Goal: Transaction & Acquisition: Purchase product/service

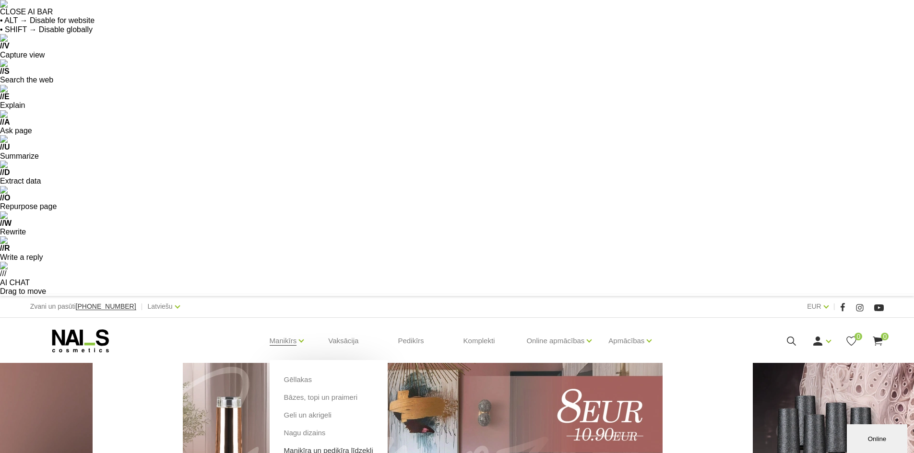
click at [304, 446] on link "Manikīra un pedikīra līdzekļi" at bounding box center [328, 451] width 89 height 11
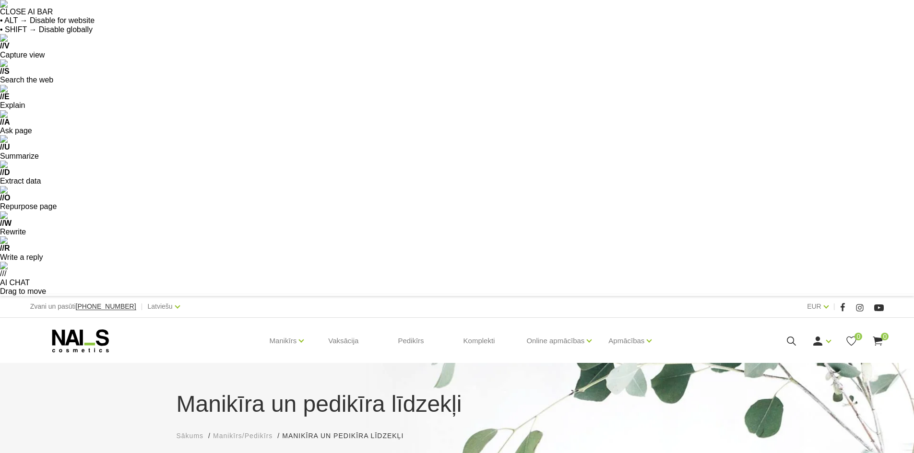
click at [787, 335] on icon at bounding box center [791, 341] width 12 height 12
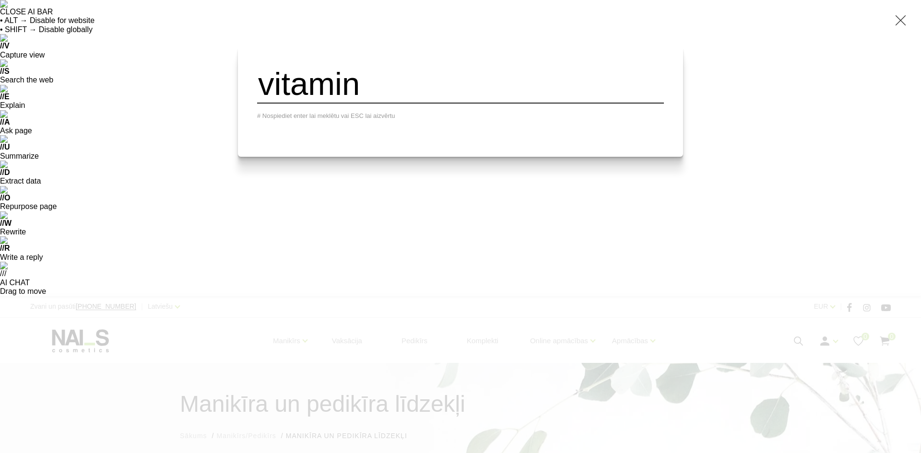
type input "vitamin"
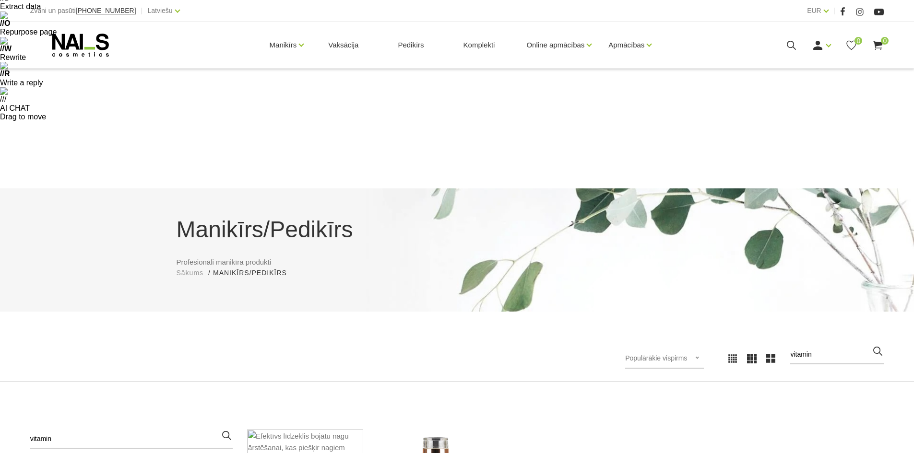
scroll to position [192, 0]
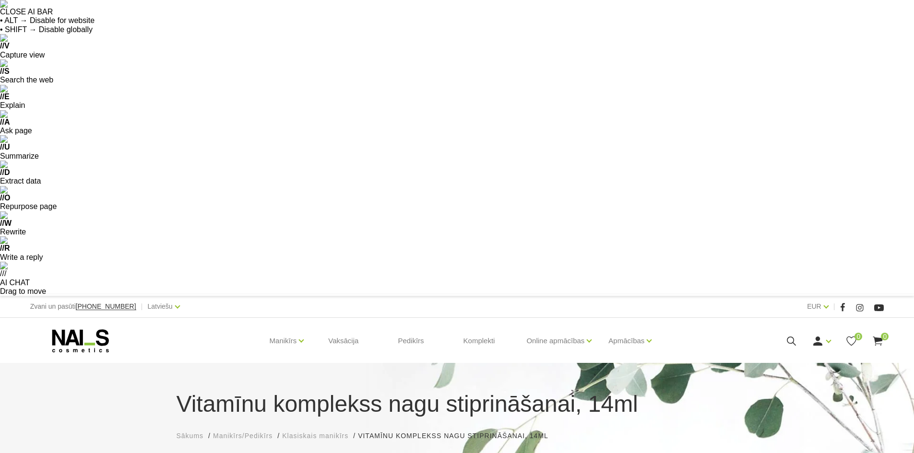
click at [473, 318] on link "Komplekti" at bounding box center [479, 341] width 47 height 46
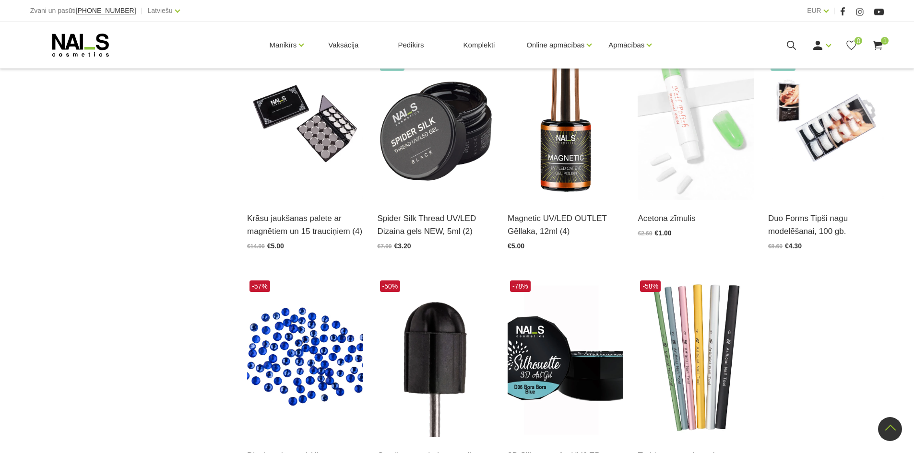
scroll to position [1266, 0]
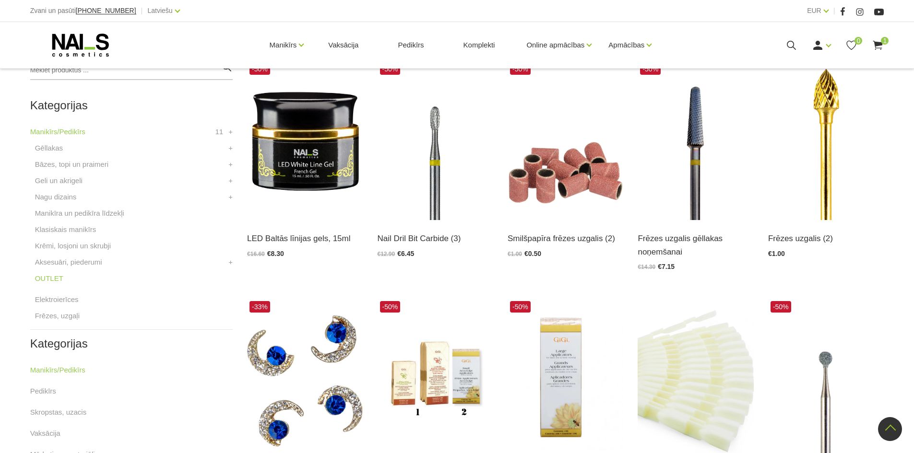
scroll to position [484, 0]
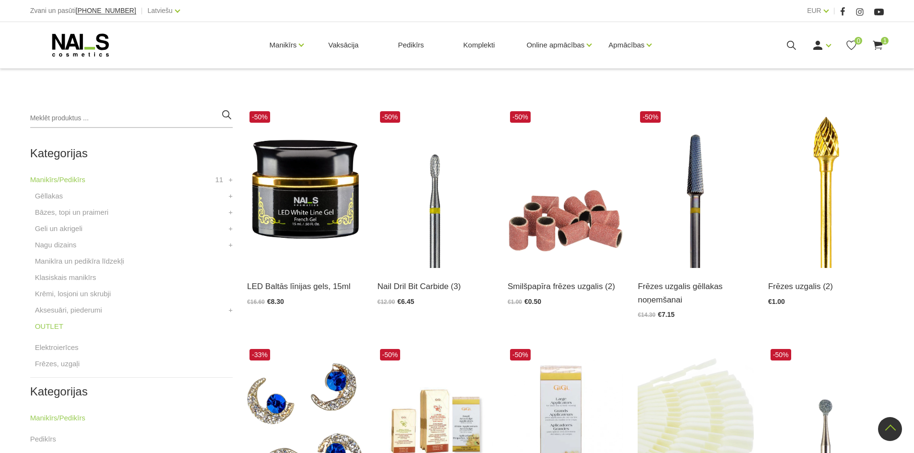
click at [76, 453] on link "Skropstas, uzacis" at bounding box center [58, 461] width 57 height 12
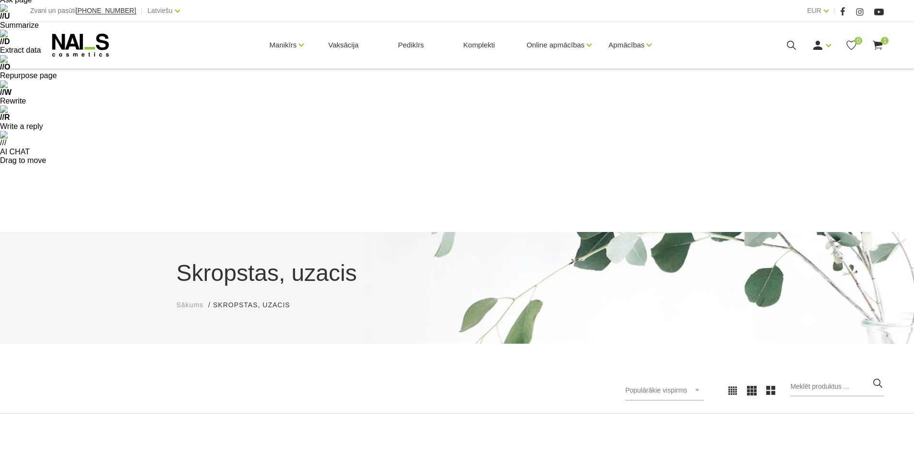
scroll to position [144, 0]
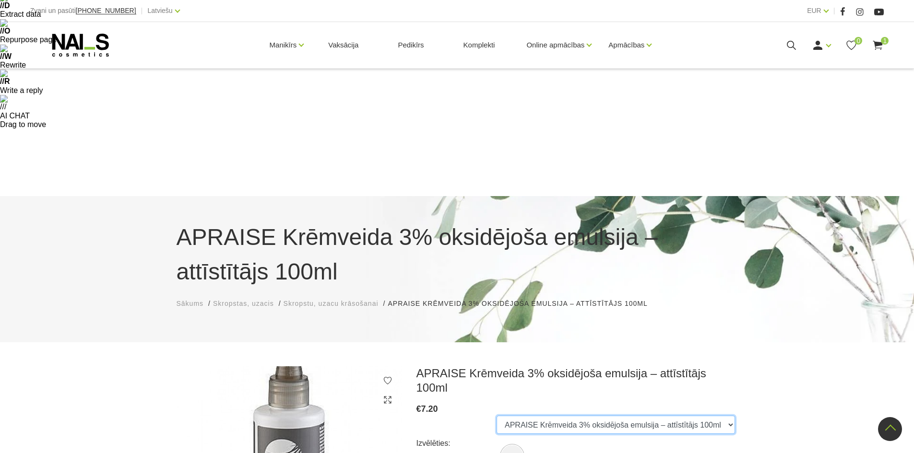
scroll to position [126, 0]
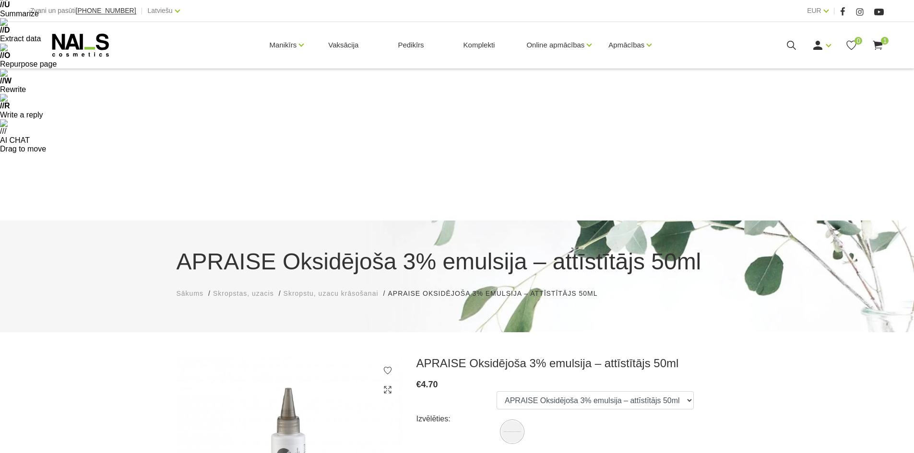
scroll to position [144, 0]
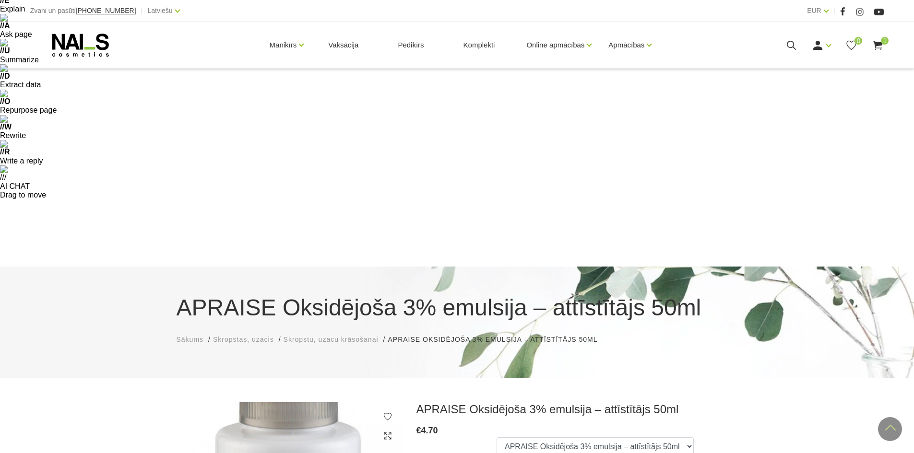
scroll to position [96, 0]
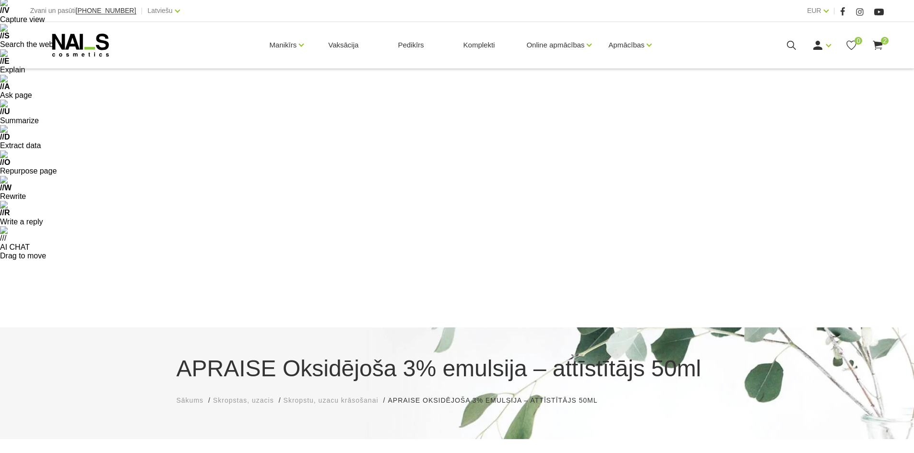
scroll to position [0, 0]
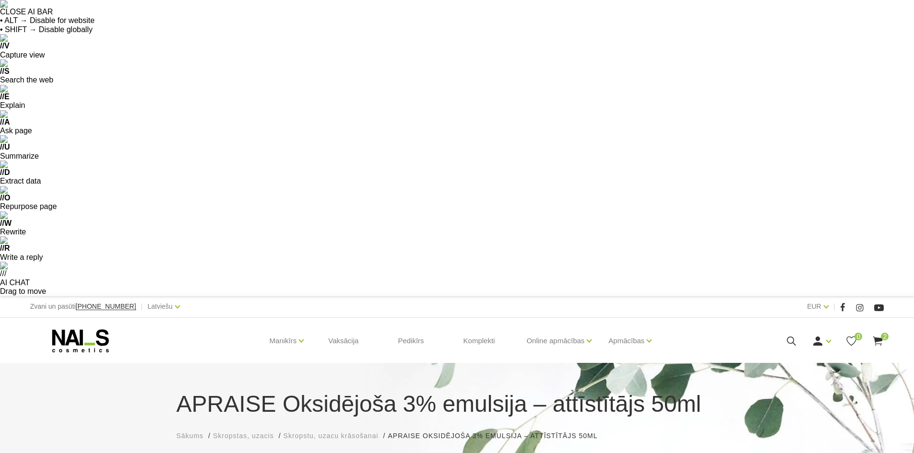
click at [236, 432] on span "Skropstas, uzacis" at bounding box center [243, 436] width 61 height 8
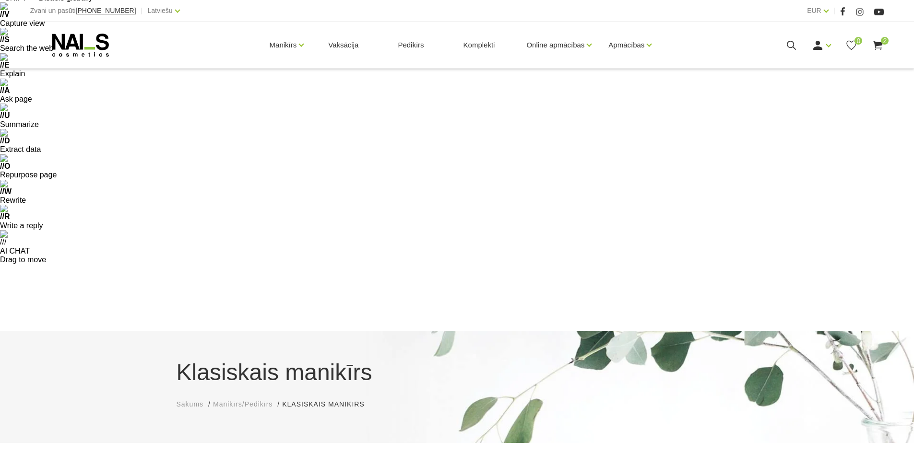
scroll to position [144, 0]
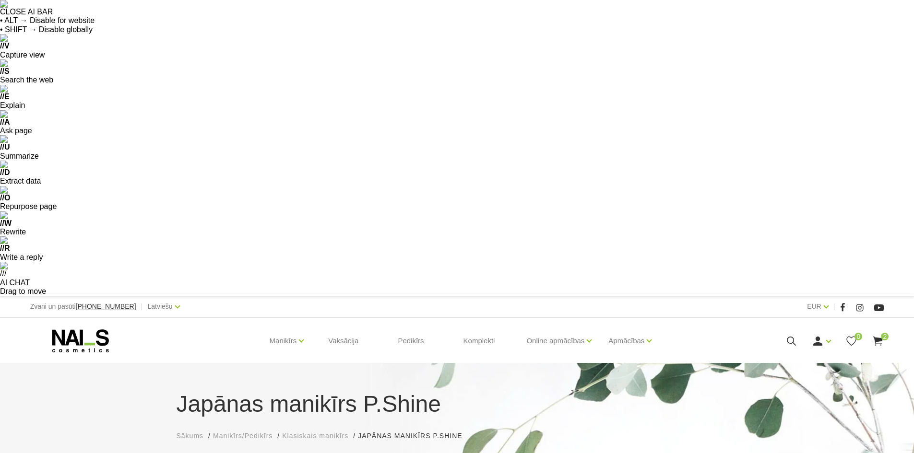
select select "127"
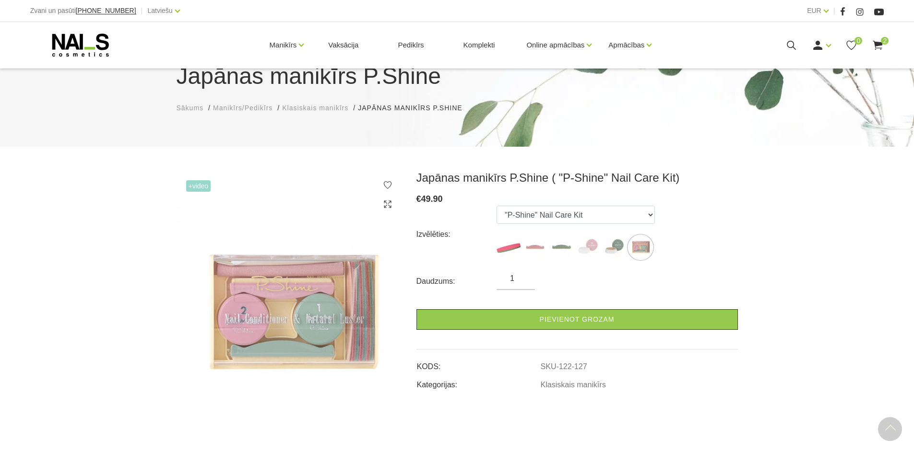
scroll to position [336, 0]
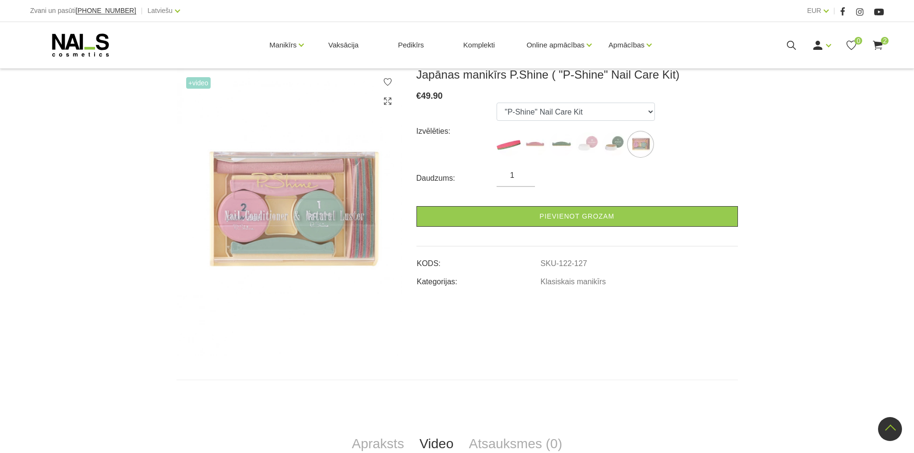
scroll to position [432, 0]
click at [393, 428] on link "Apraksts" at bounding box center [378, 444] width 68 height 32
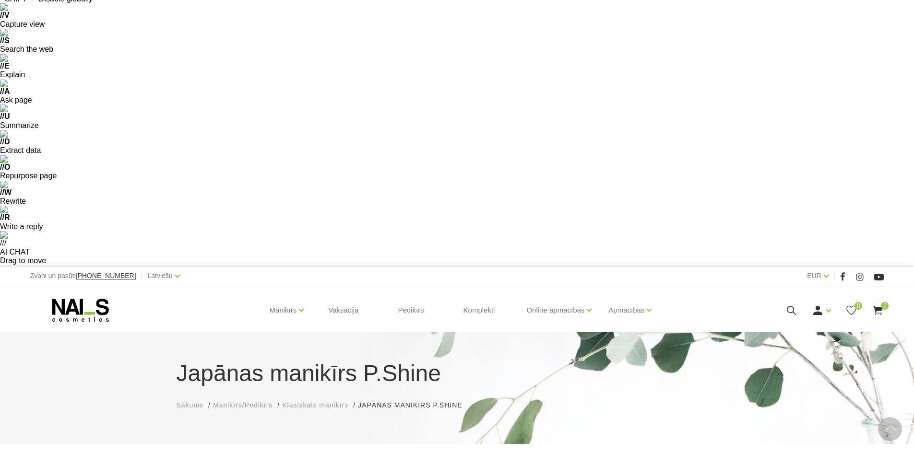
scroll to position [0, 0]
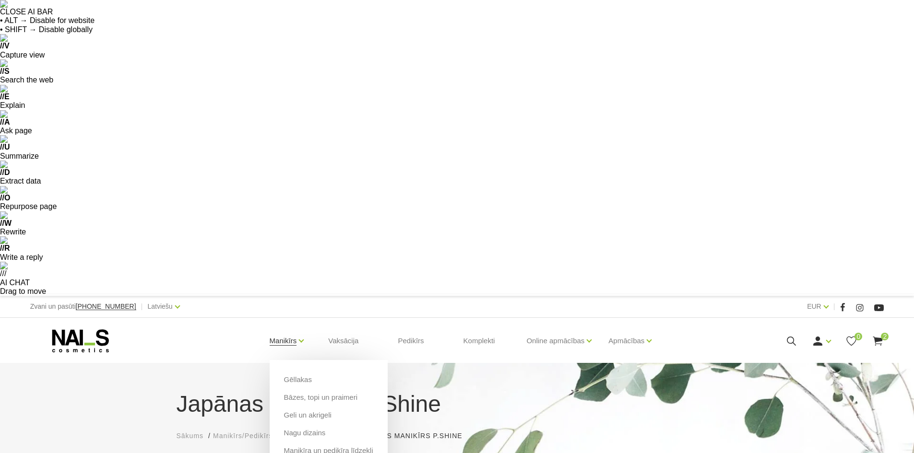
click at [280, 322] on link "Manikīrs" at bounding box center [283, 341] width 27 height 38
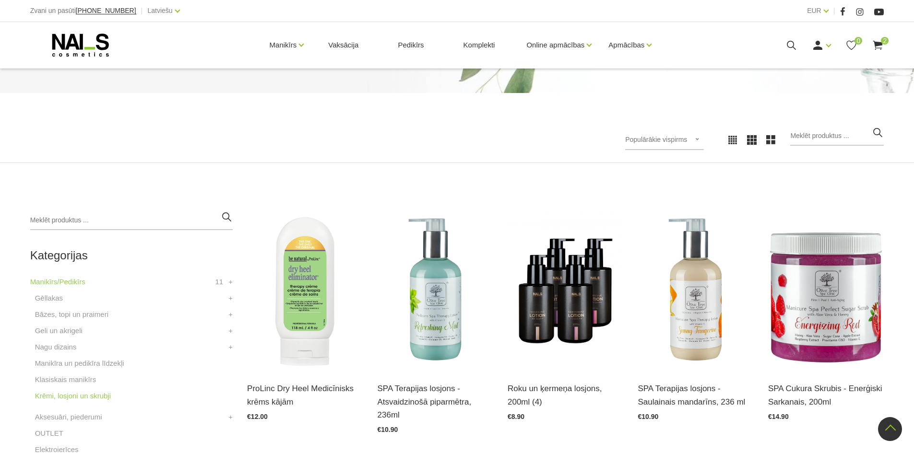
scroll to position [384, 0]
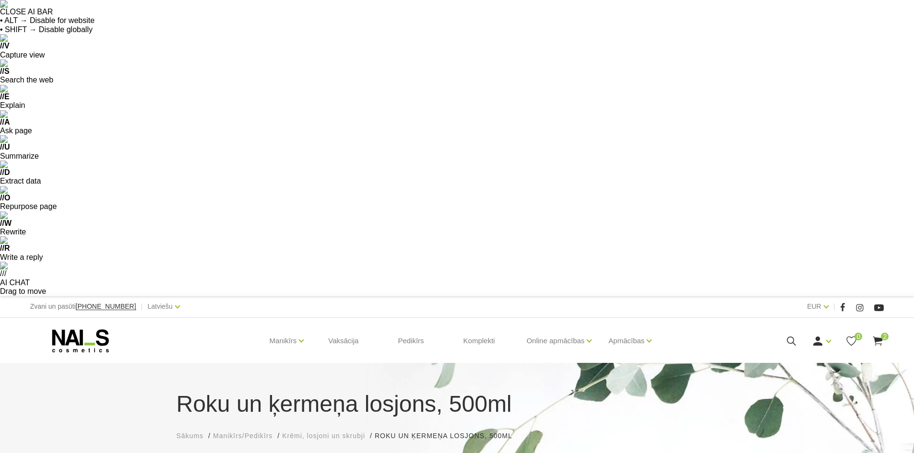
click at [879, 337] on use at bounding box center [878, 341] width 10 height 9
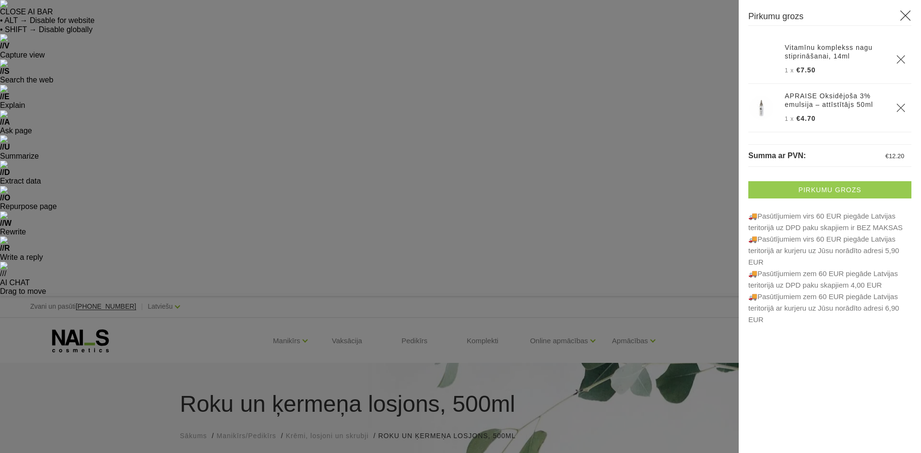
click at [828, 187] on link "Pirkumu grozs" at bounding box center [829, 189] width 163 height 17
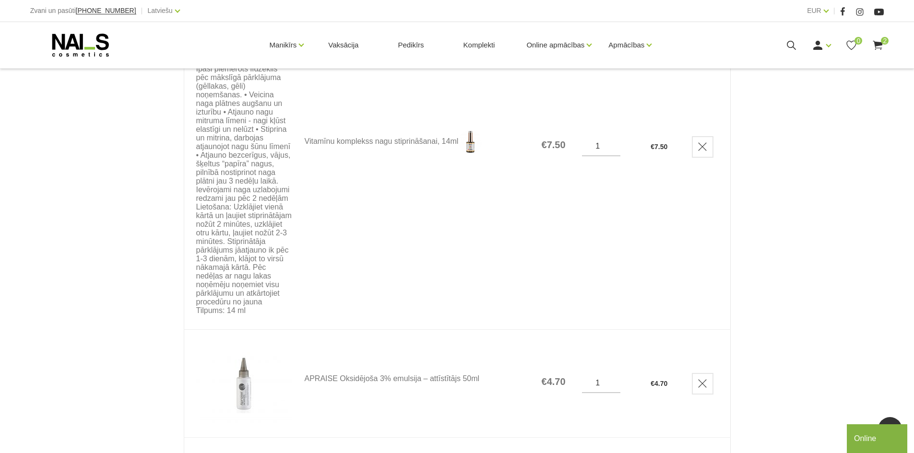
scroll to position [576, 0]
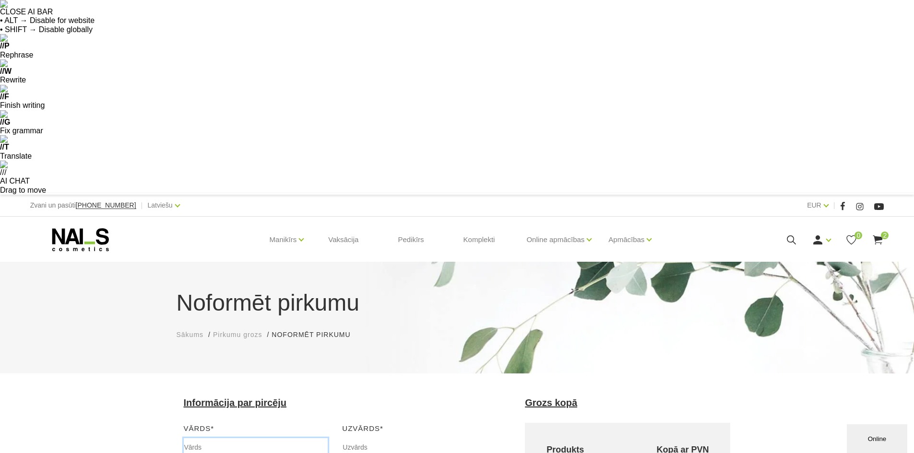
type input "[PERSON_NAME]"
type input "Biļcane"
type input "biljcane_tatjana@inbox.lv"
type input "22159706"
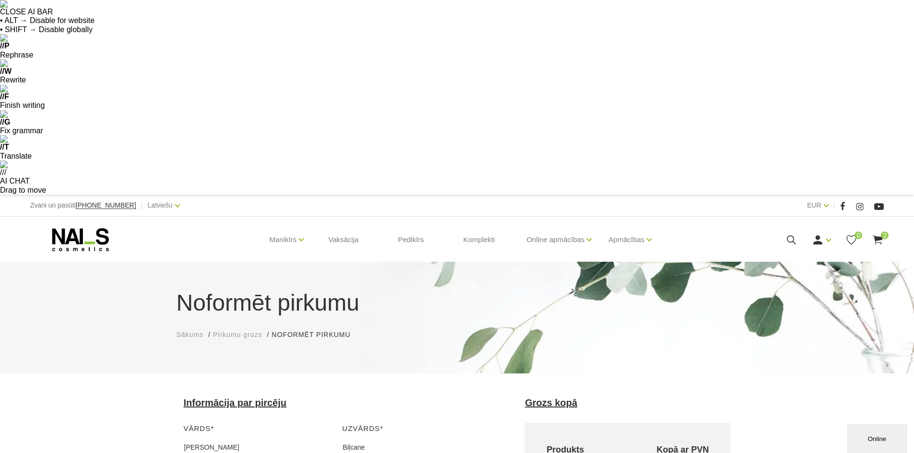
click at [0, 0] on input "Izveidot NAI_S cosmetics profilu?" at bounding box center [0, 0] width 0 height 0
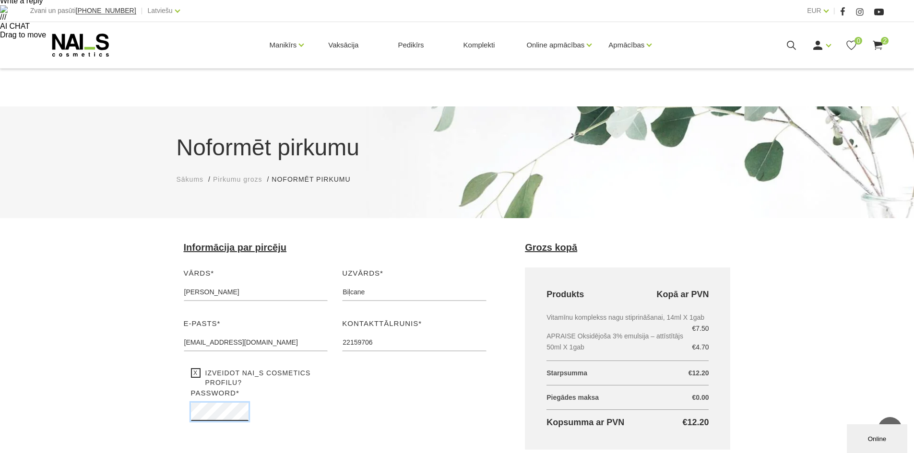
scroll to position [288, 0]
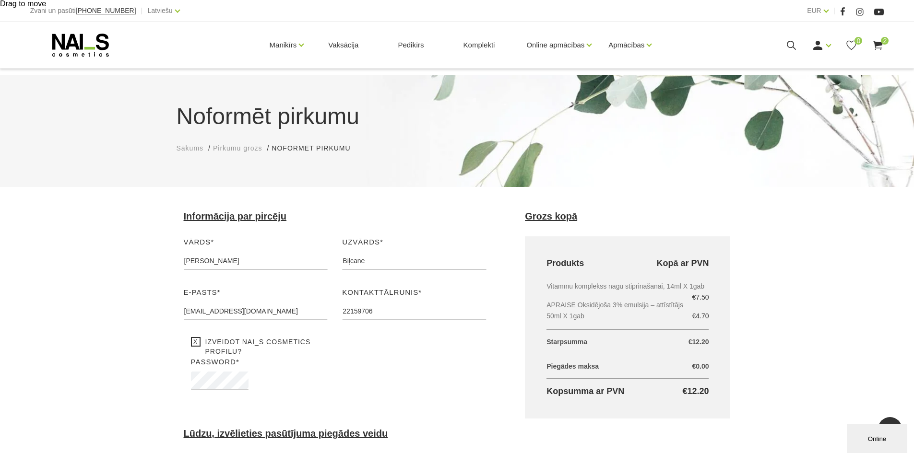
click at [0, 0] on input "Saņemt pakomātā - uz pakubodi (Latvija, Lietuva, Igaunija) - €4.00" at bounding box center [0, 0] width 0 height 0
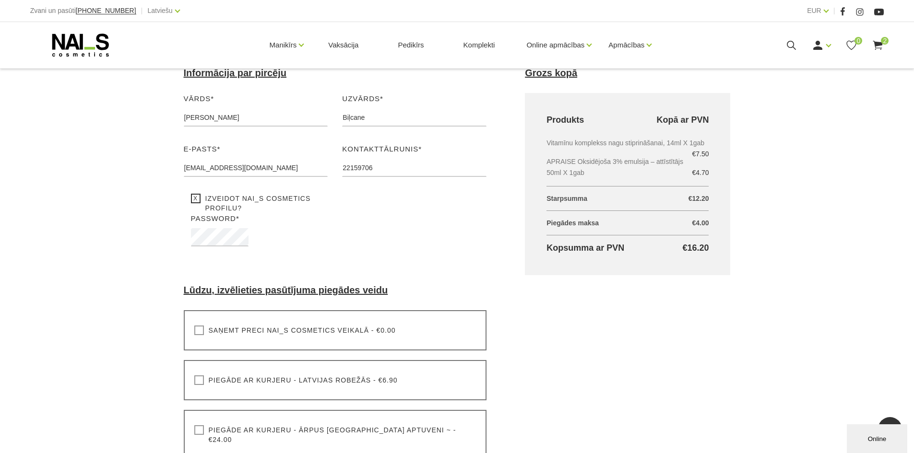
scroll to position [432, 0]
select select "Lielcieceres iela 2A , BROCĒNI, LV3851, (Paku Skapis Citro Brocēni)"
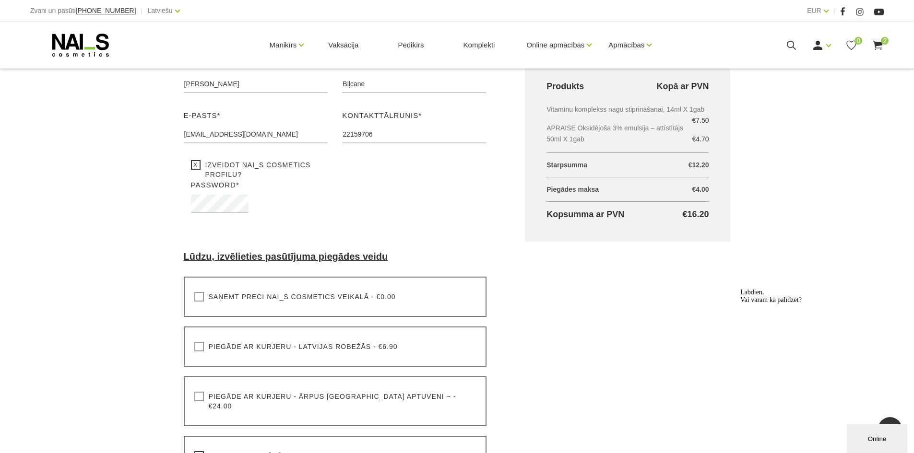
scroll to position [576, 0]
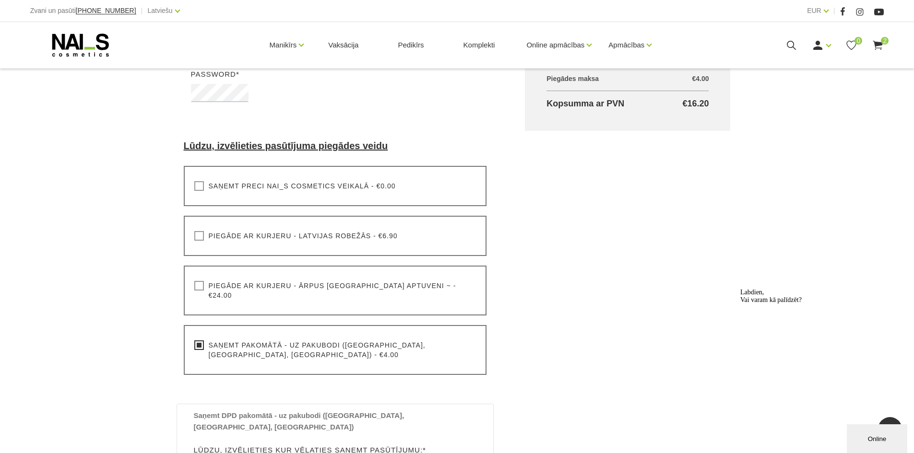
click at [0, 0] on input "Ar bankas pārskaitījumu" at bounding box center [0, 0] width 0 height 0
click at [0, 0] on input "Es izlasīju un pieņemu noteikumus un nosacījumus" at bounding box center [0, 0] width 0 height 0
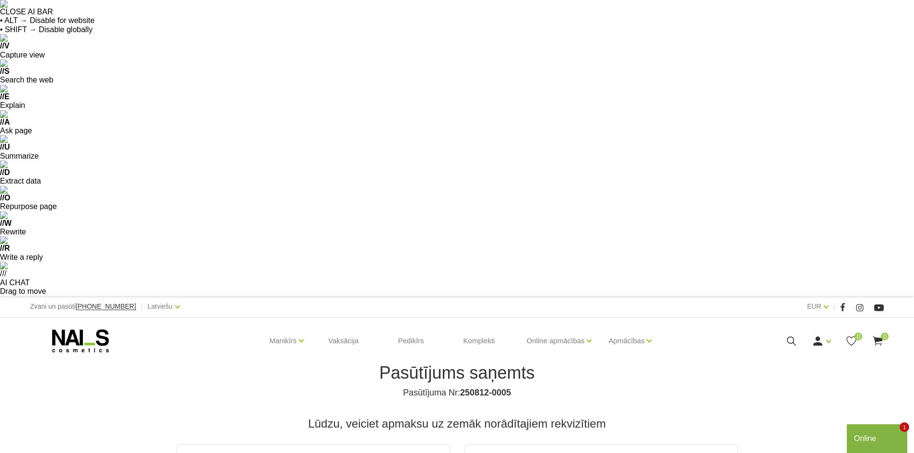
drag, startPoint x: 265, startPoint y: 165, endPoint x: 186, endPoint y: 158, distance: 79.0
copy strong "PROMINENCE SIA"
drag, startPoint x: 291, startPoint y: 184, endPoint x: 203, endPoint y: 193, distance: 88.3
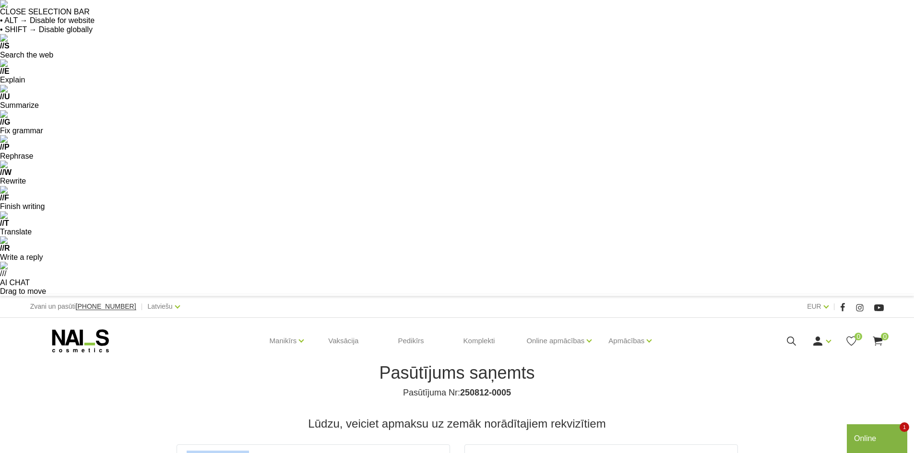
copy span "LV37RIKO0000082814159"
click at [820, 335] on icon at bounding box center [818, 341] width 12 height 12
click at [817, 337] on use at bounding box center [817, 341] width 9 height 9
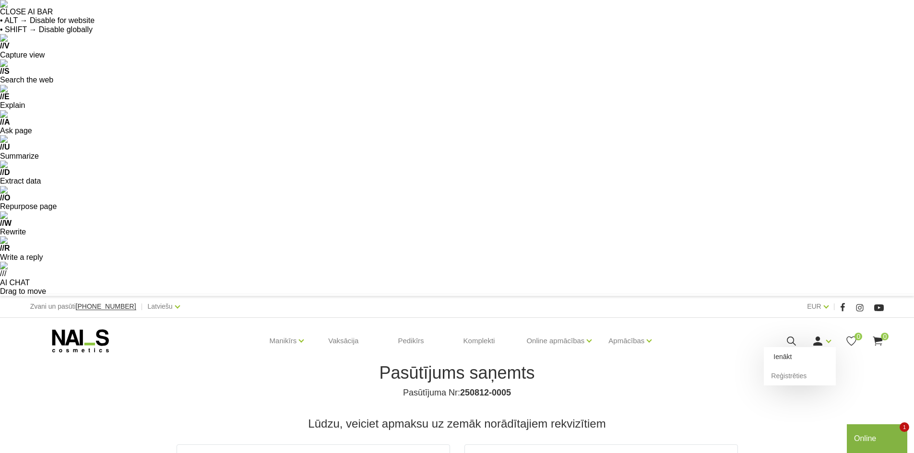
click at [801, 347] on link "Ienākt" at bounding box center [800, 356] width 72 height 19
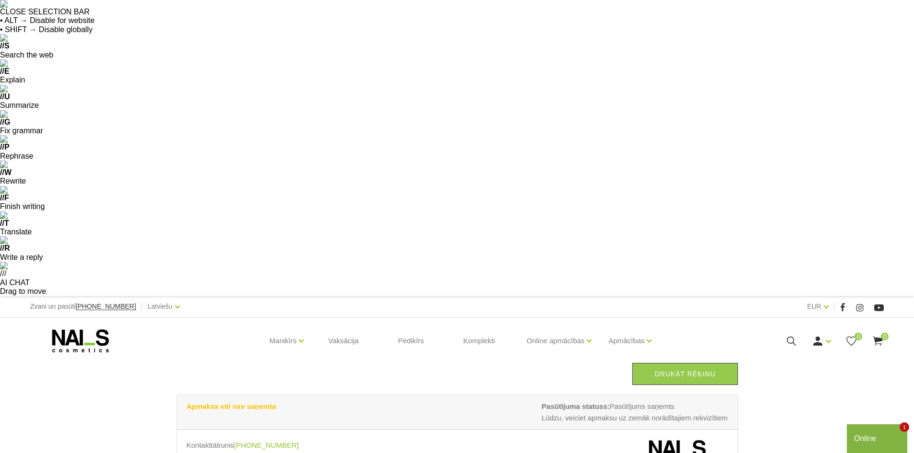
drag, startPoint x: 304, startPoint y: 192, endPoint x: 189, endPoint y: 200, distance: 114.9
copy th "Avansa rēķins Nr: 250812-0005"
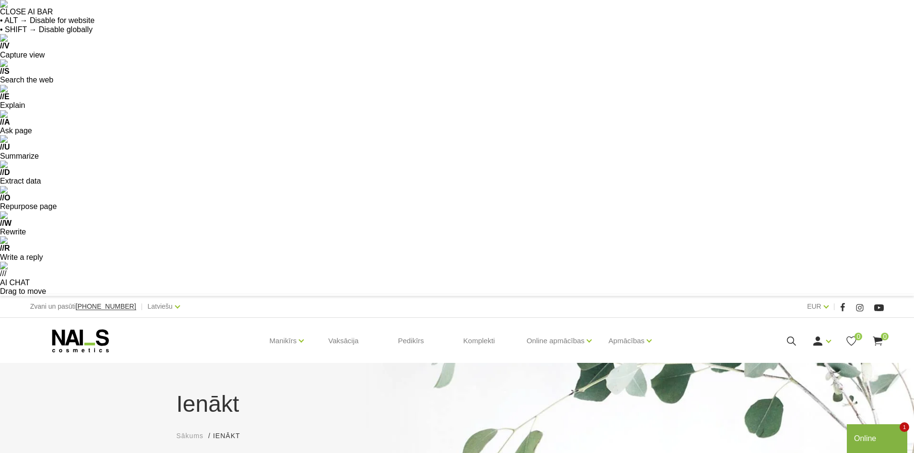
drag, startPoint x: 432, startPoint y: 351, endPoint x: 430, endPoint y: 343, distance: 7.3
type input "[EMAIL_ADDRESS][DOMAIN_NAME]"
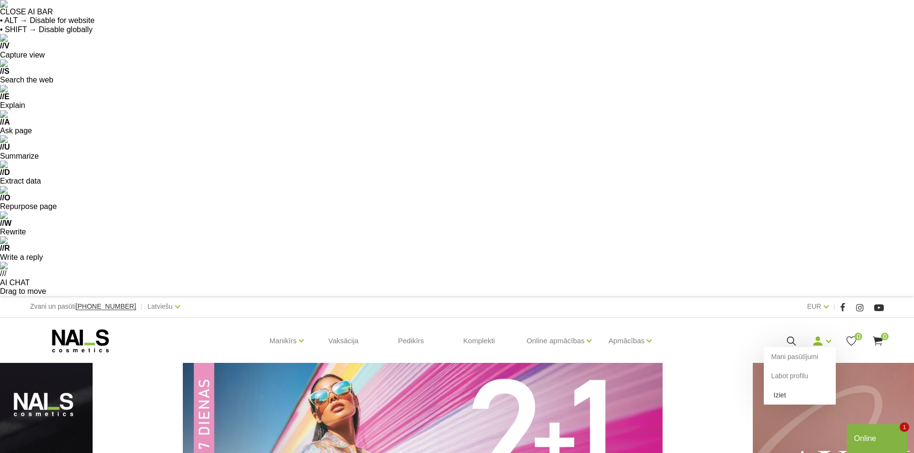
click at [794, 386] on link "Iziet" at bounding box center [800, 395] width 72 height 19
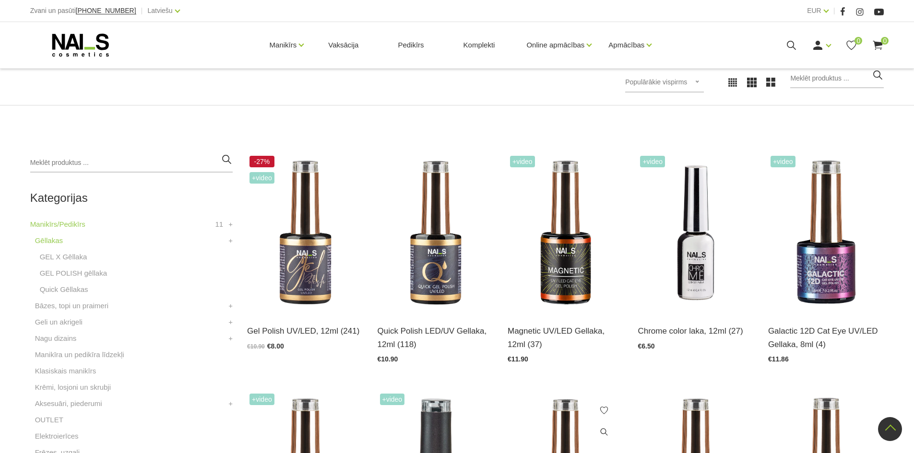
scroll to position [528, 0]
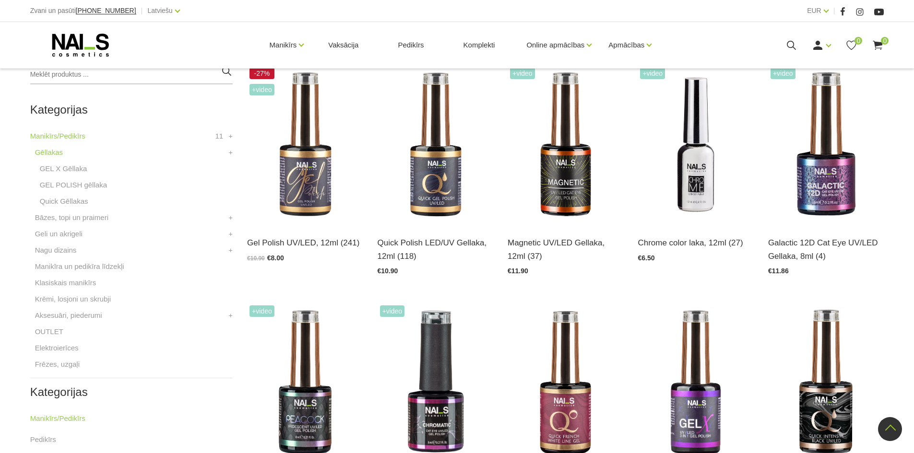
click at [64, 453] on link "Skropstas, uzacis" at bounding box center [58, 461] width 57 height 12
